Goal: Communication & Community: Participate in discussion

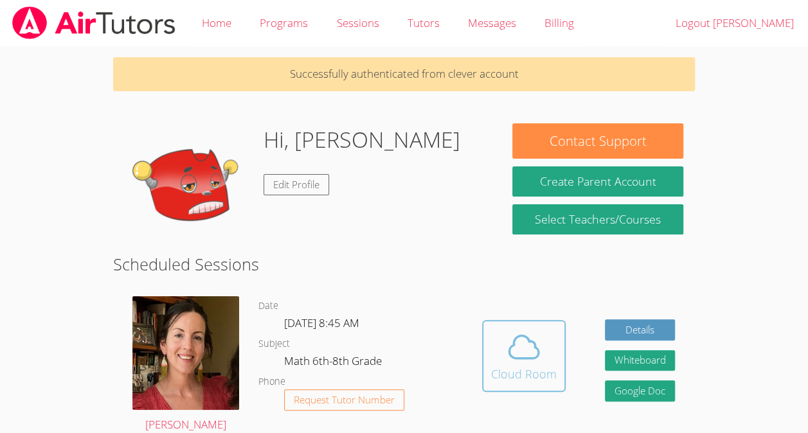
click at [512, 365] on div "Cloud Room" at bounding box center [524, 374] width 66 height 18
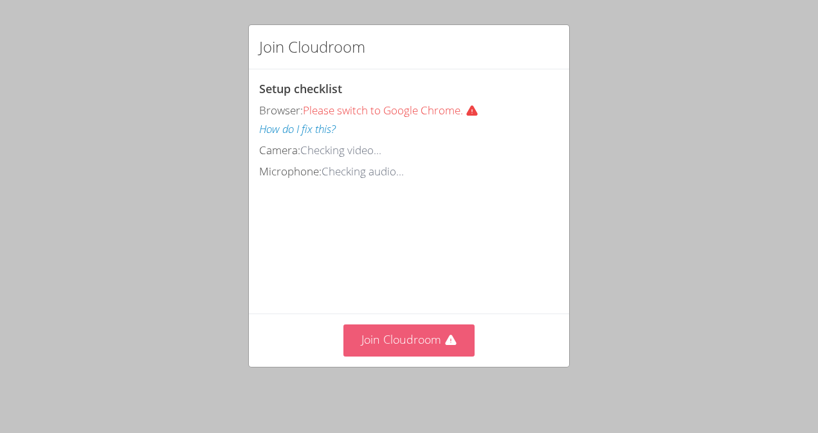
click at [434, 334] on button "Join Cloudroom" at bounding box center [409, 340] width 132 height 31
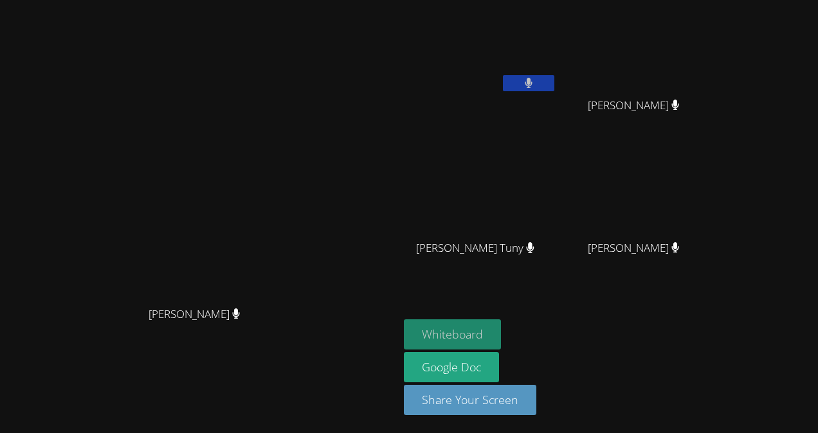
click at [501, 334] on button "Whiteboard" at bounding box center [452, 334] width 97 height 30
click at [296, 239] on video at bounding box center [199, 191] width 193 height 219
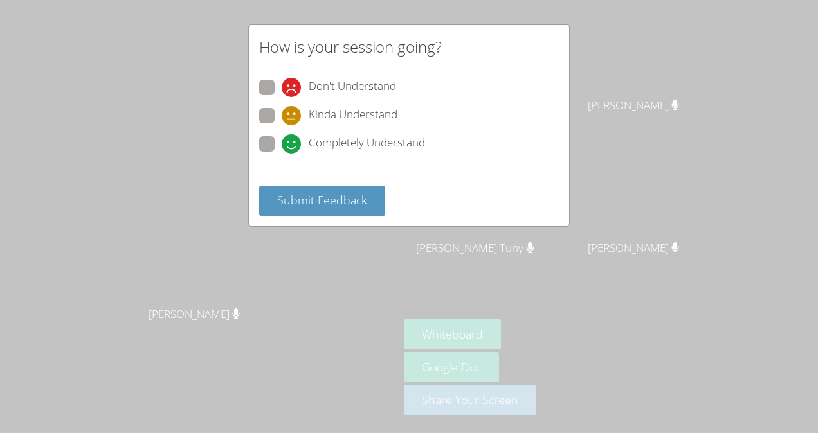
click at [416, 142] on span "Completely Understand" at bounding box center [367, 143] width 116 height 19
click at [292, 142] on input "Completely Understand" at bounding box center [287, 141] width 11 height 11
radio input "true"
click at [356, 186] on button "Submit Feedback" at bounding box center [322, 201] width 126 height 30
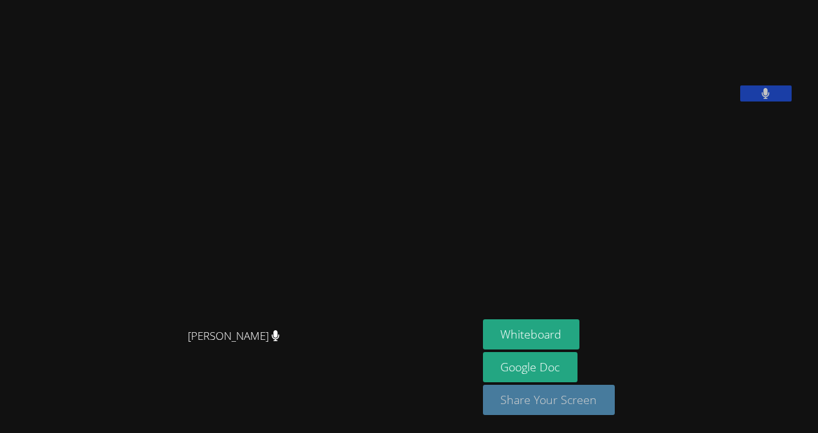
click at [562, 394] on button "Share Your Screen" at bounding box center [549, 400] width 132 height 30
